Goal: Information Seeking & Learning: Learn about a topic

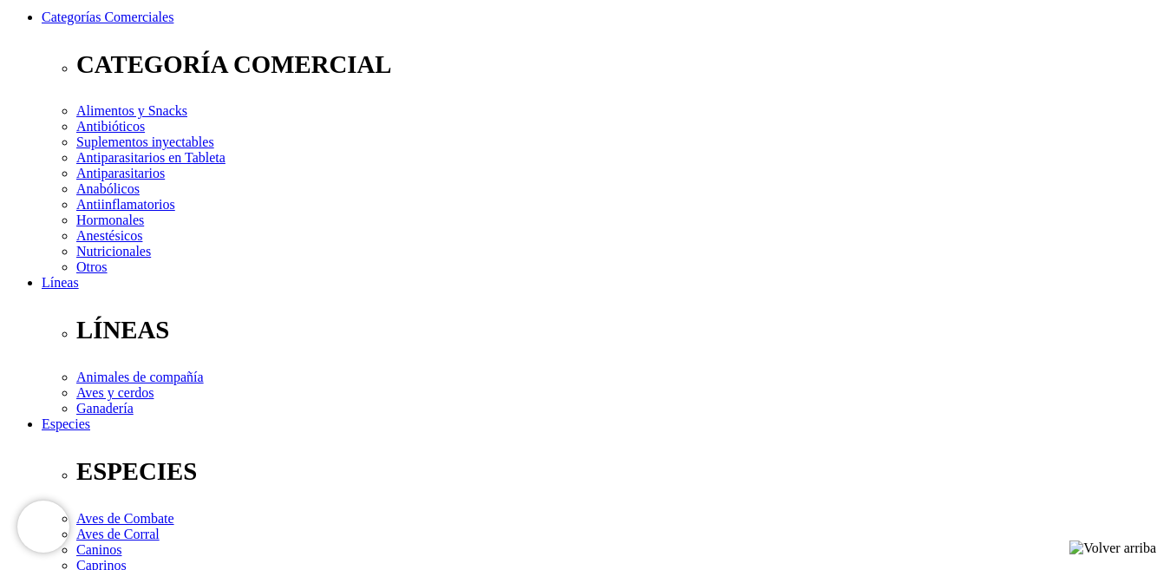
scroll to position [72, 0]
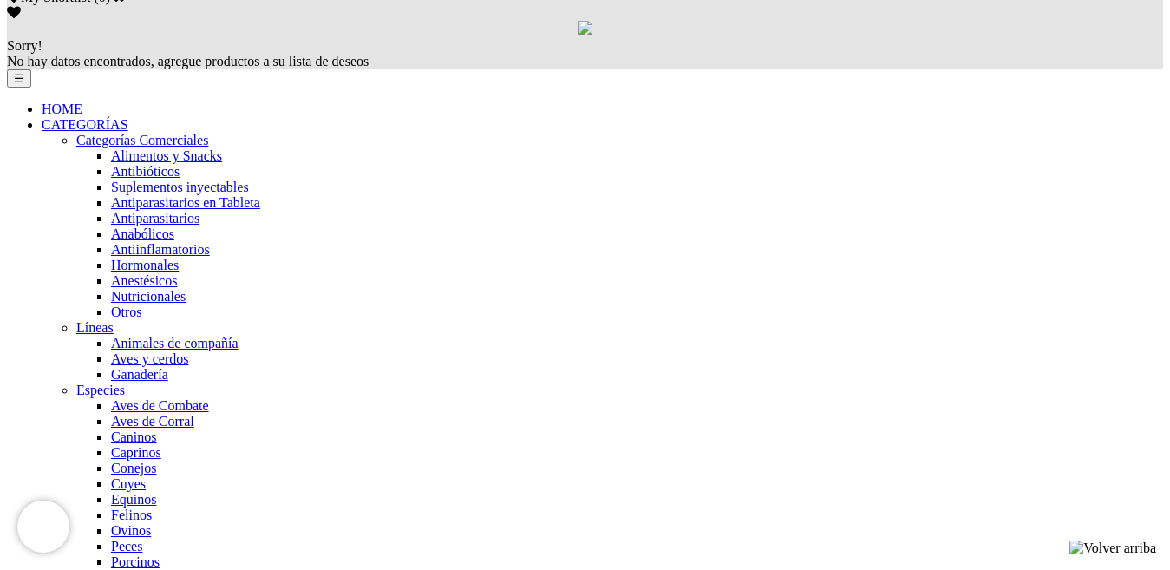
scroll to position [1187, 0]
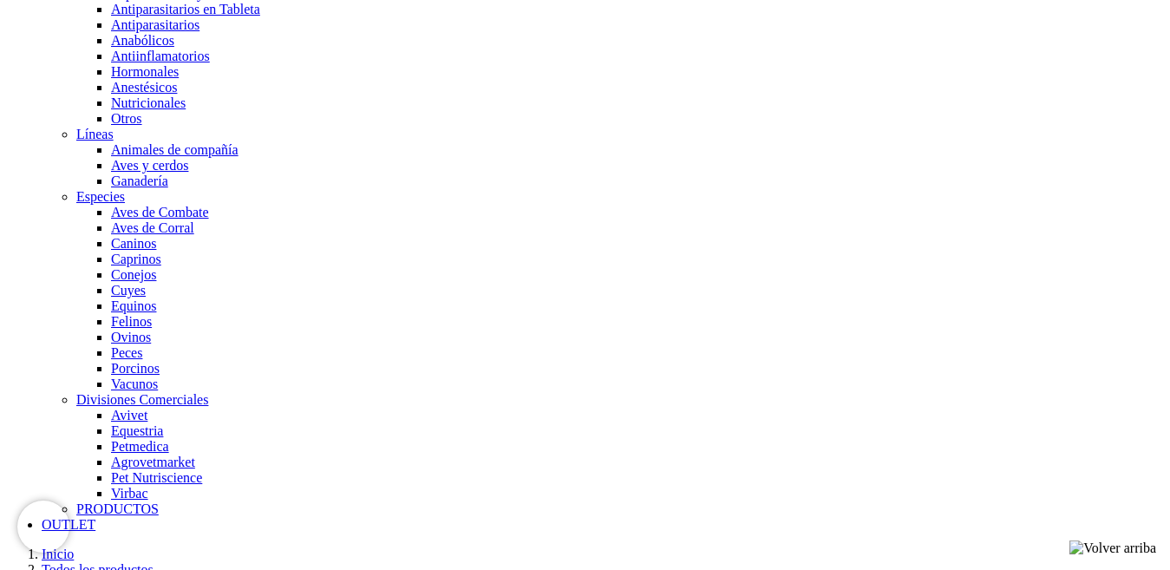
scroll to position [1382, 0]
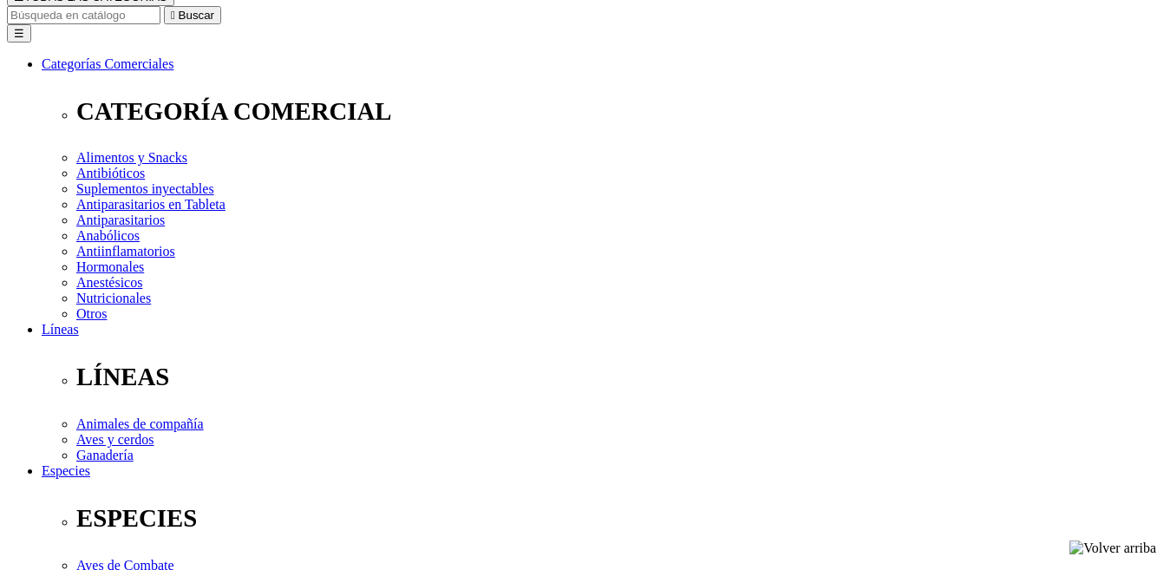
scroll to position [216, 0]
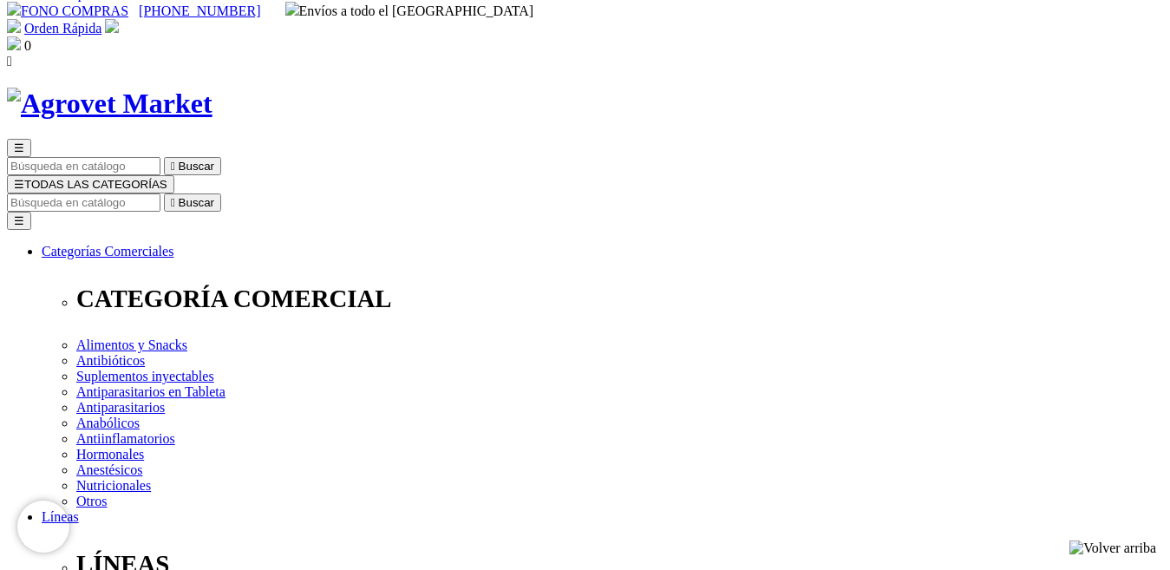
scroll to position [13, 0]
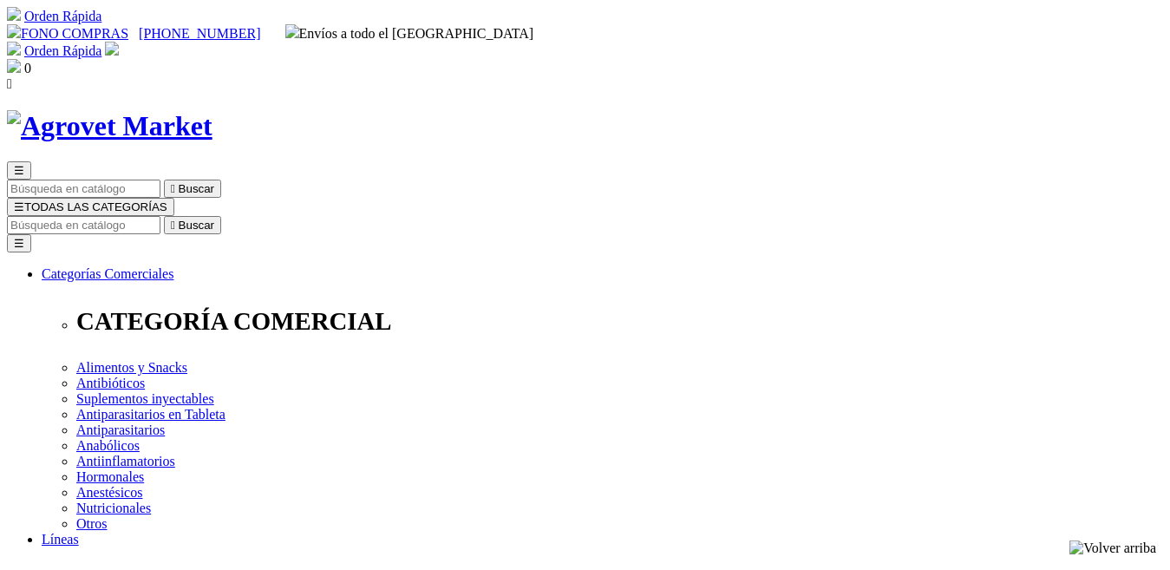
scroll to position [438, 0]
